Goal: Information Seeking & Learning: Learn about a topic

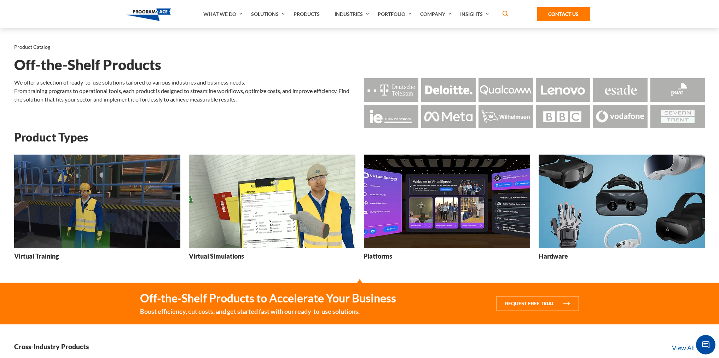
click at [51, 258] on h3 "Virtual Training" at bounding box center [36, 256] width 45 height 9
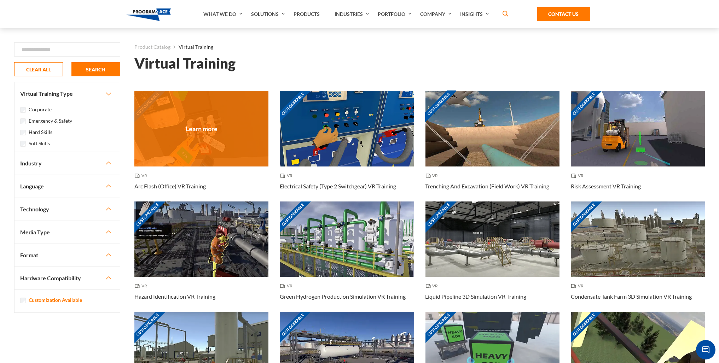
click at [166, 185] on h3 "Arc Flash (Office) VR Training" at bounding box center [169, 186] width 71 height 8
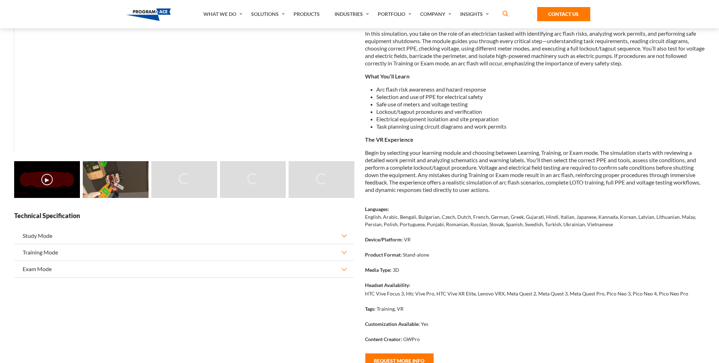
scroll to position [141, 0]
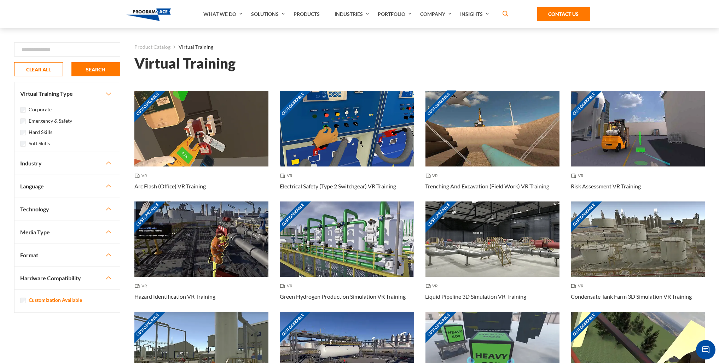
click at [33, 131] on label "Hard Skills" at bounding box center [41, 132] width 24 height 8
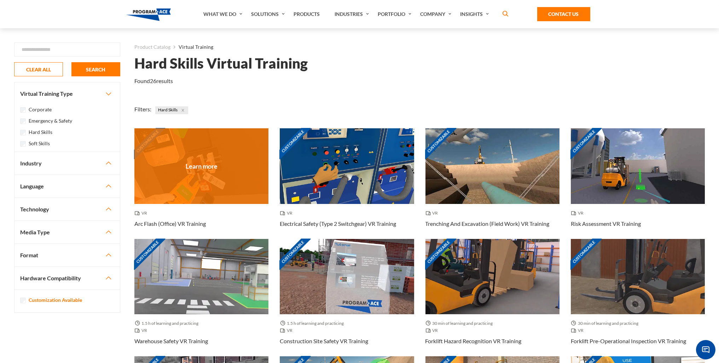
click at [181, 202] on div "Customizable" at bounding box center [201, 165] width 134 height 75
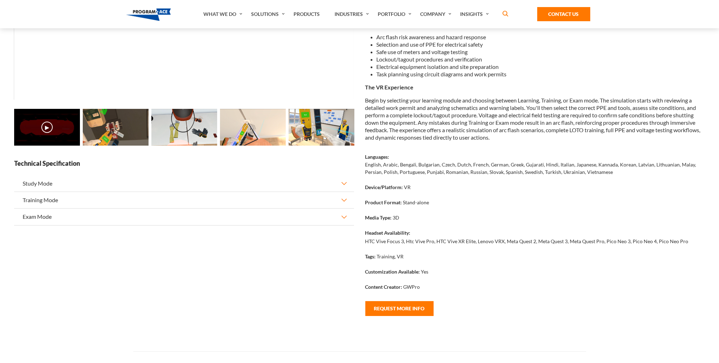
scroll to position [177, 0]
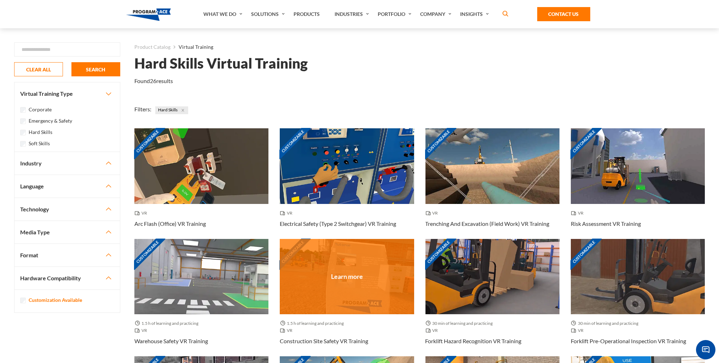
click at [345, 301] on div "Customizable" at bounding box center [347, 276] width 134 height 75
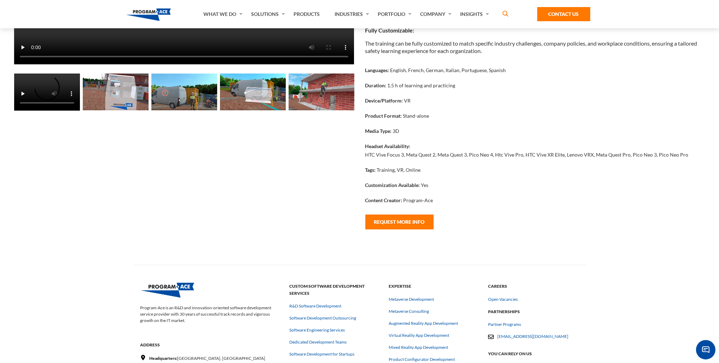
scroll to position [177, 0]
